Goal: Find specific page/section: Find specific page/section

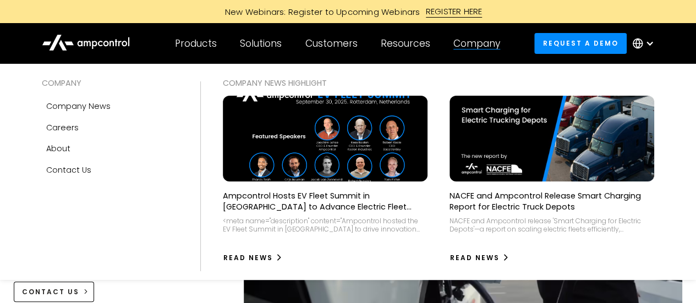
click at [480, 45] on div "Company" at bounding box center [476, 43] width 47 height 12
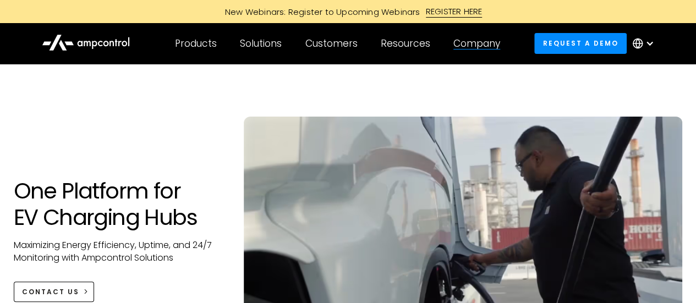
click at [481, 41] on div "Company" at bounding box center [476, 43] width 47 height 12
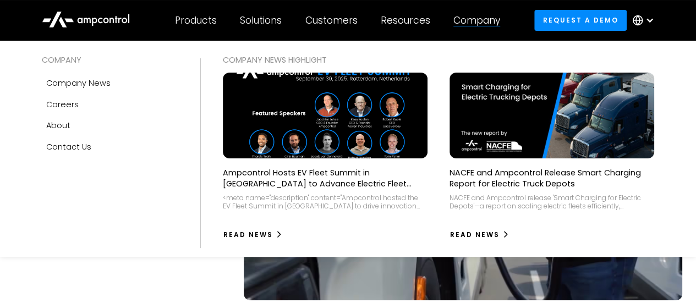
scroll to position [165, 0]
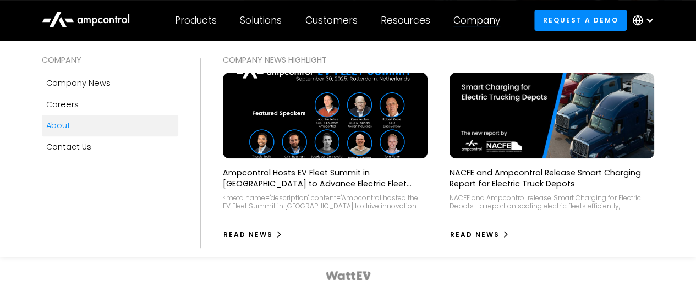
click at [58, 125] on div "About" at bounding box center [58, 125] width 24 height 12
